Goal: Task Accomplishment & Management: Manage account settings

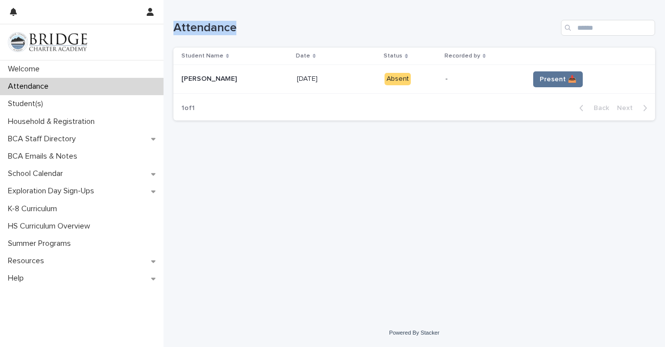
drag, startPoint x: 341, startPoint y: 24, endPoint x: 481, endPoint y: 8, distance: 140.6
click at [481, 8] on div "Attendance" at bounding box center [414, 24] width 482 height 48
click at [574, 69] on td "Present 📥" at bounding box center [590, 79] width 130 height 29
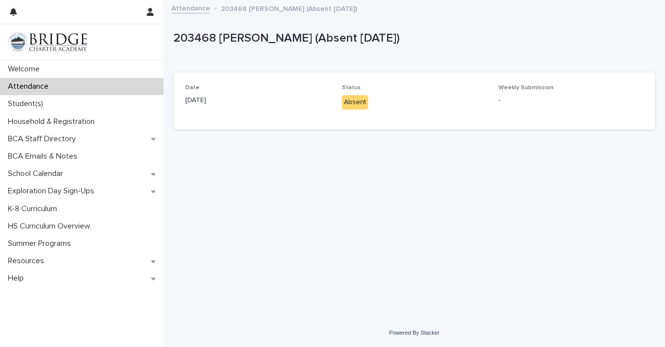
click at [205, 100] on p "[DATE]" at bounding box center [257, 100] width 145 height 10
click at [37, 87] on p "Attendance" at bounding box center [30, 86] width 53 height 9
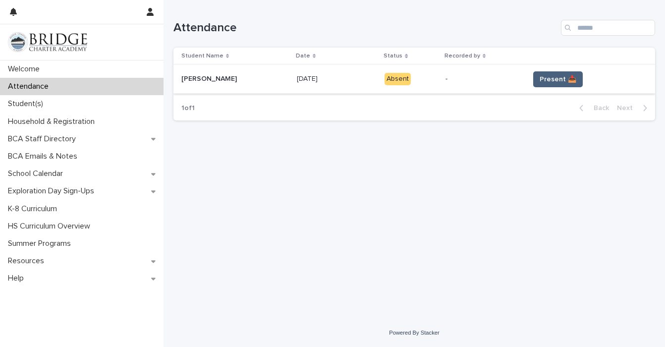
click at [551, 76] on span "Present 📥" at bounding box center [558, 79] width 37 height 10
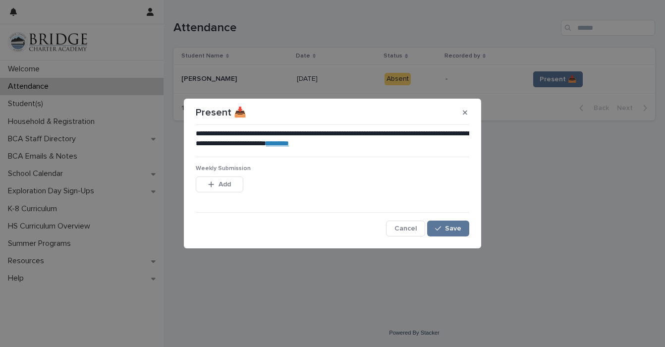
click at [457, 218] on div "**********" at bounding box center [332, 182] width 273 height 107
click at [457, 222] on button "Save" at bounding box center [448, 228] width 42 height 16
